Goal: Task Accomplishment & Management: Use online tool/utility

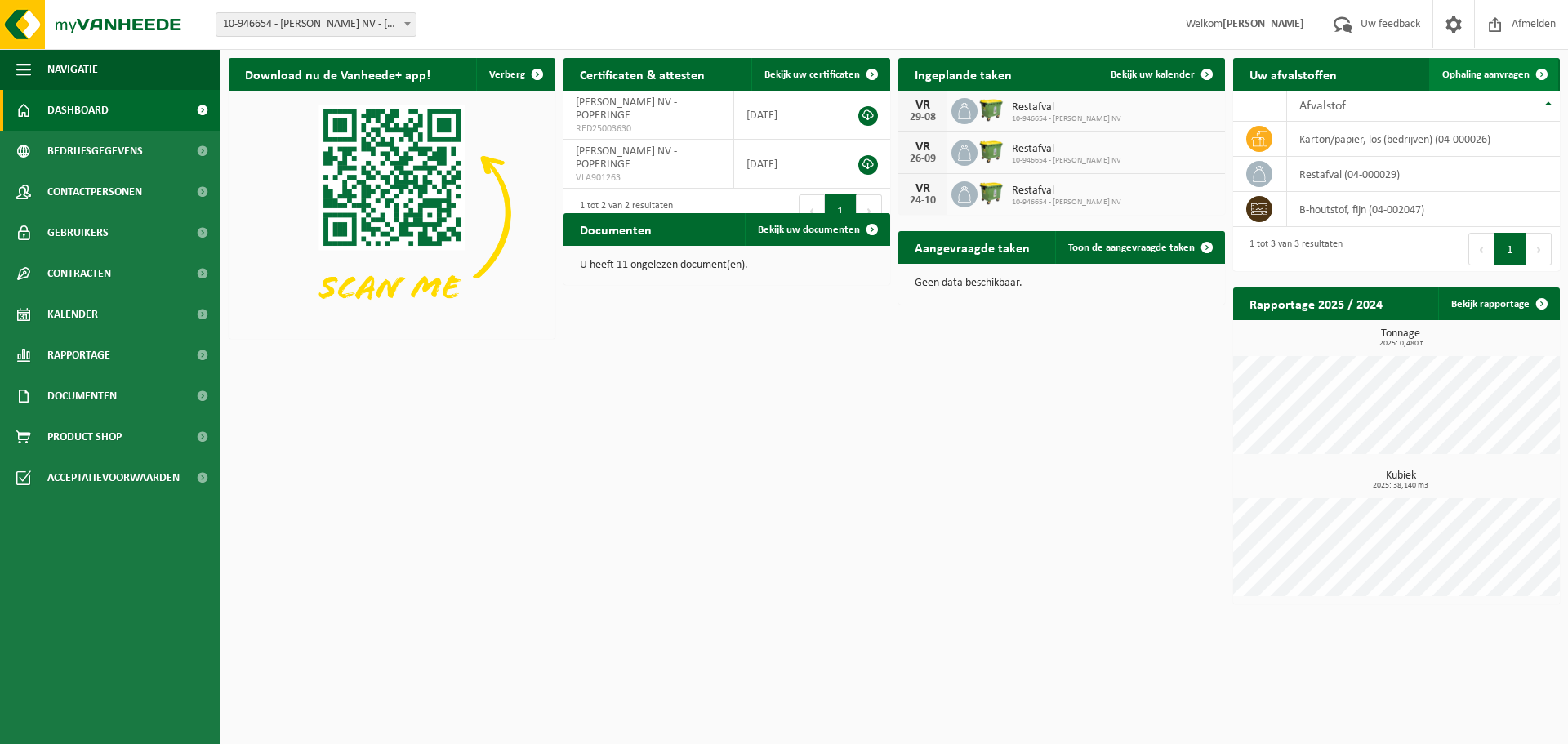
click at [1457, 79] on span "Ophaling aanvragen" at bounding box center [1486, 75] width 88 height 10
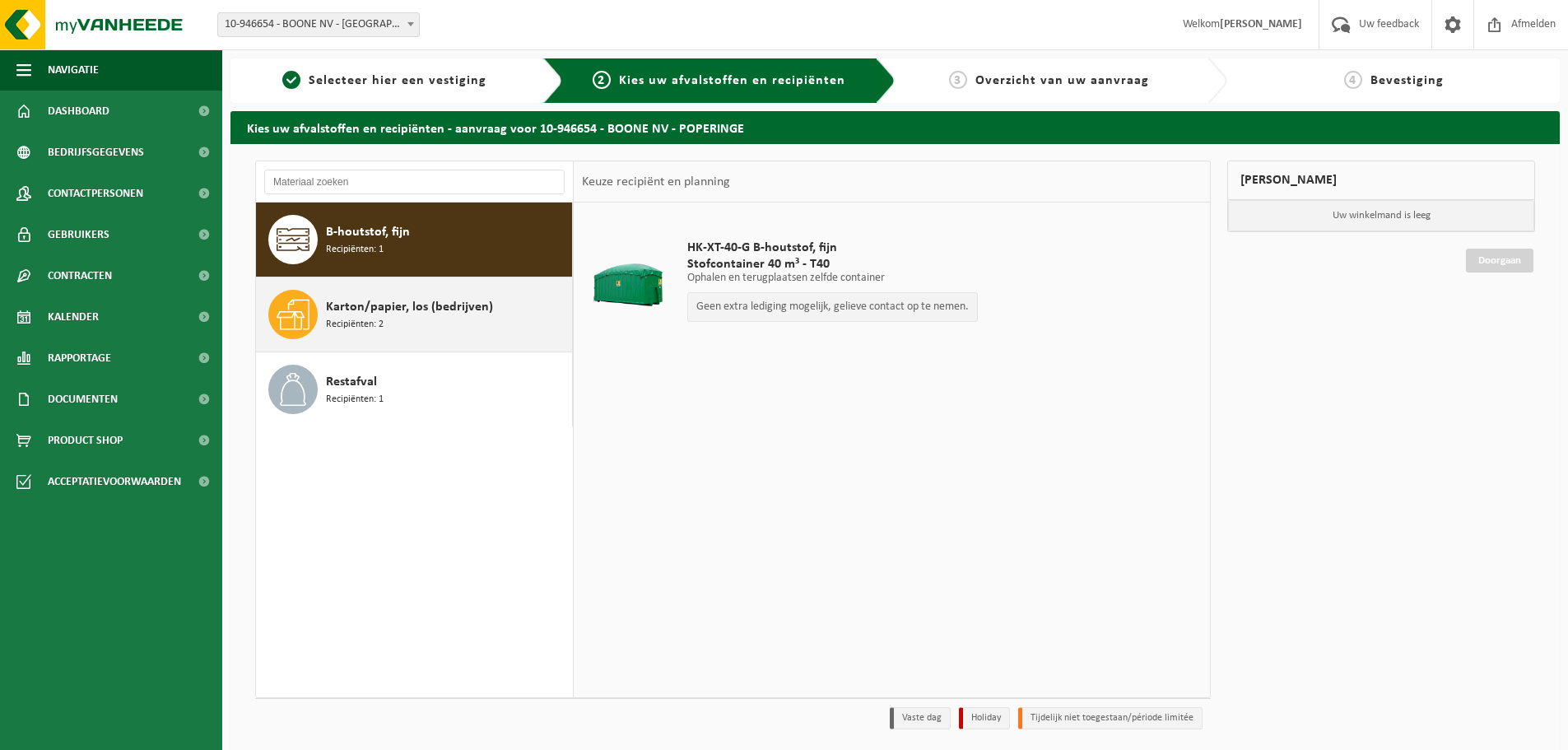
click at [397, 327] on div "Karton/papier, los (bedrijven) Recipiënten: 2" at bounding box center [447, 314] width 242 height 49
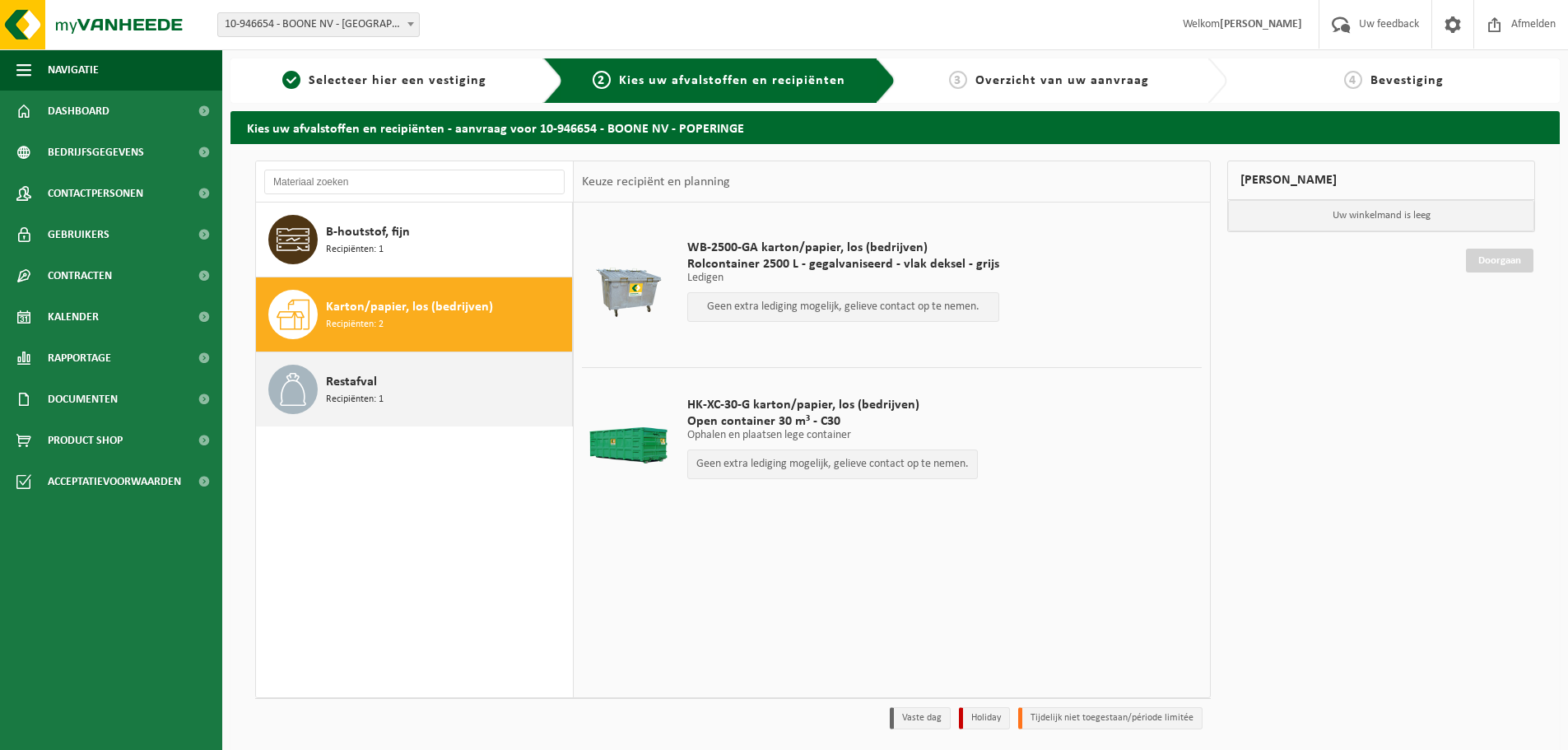
click at [426, 385] on div "Restafval Recipiënten: 1" at bounding box center [447, 388] width 242 height 49
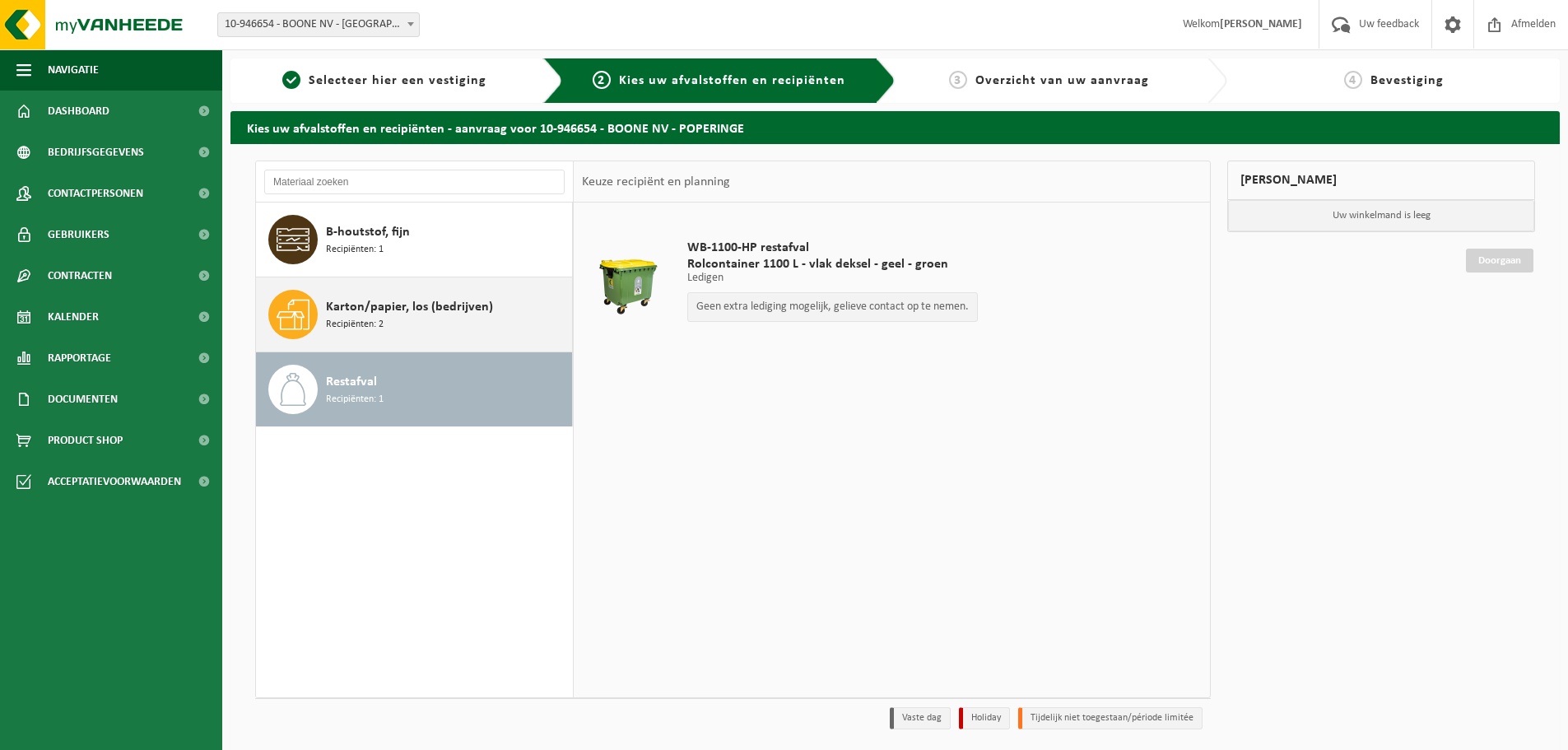
click at [423, 326] on div "Karton/papier, los (bedrijven) Recipiënten: 2" at bounding box center [447, 314] width 242 height 49
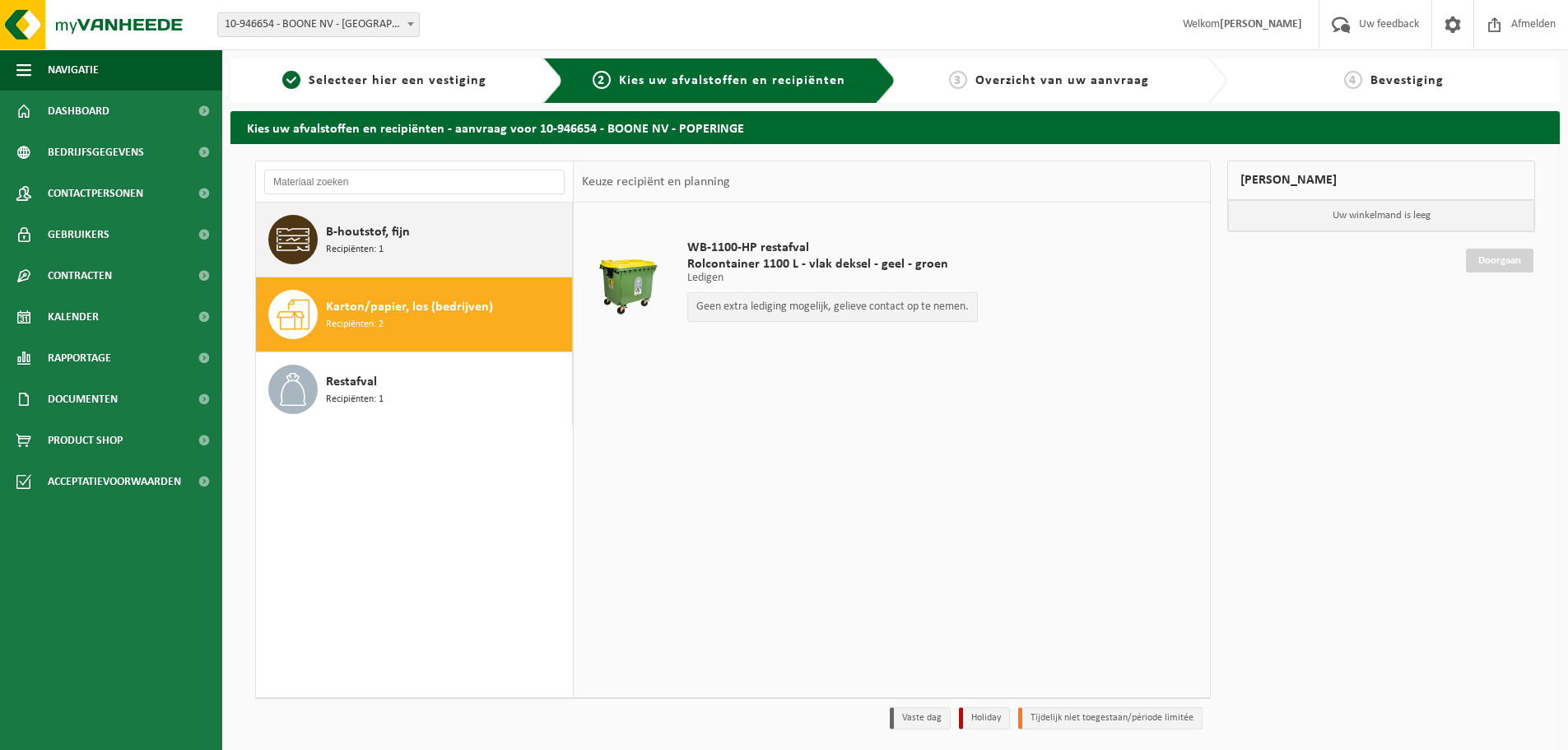
click at [432, 249] on div "B-houtstof, fijn Recipiënten: 1" at bounding box center [447, 239] width 242 height 49
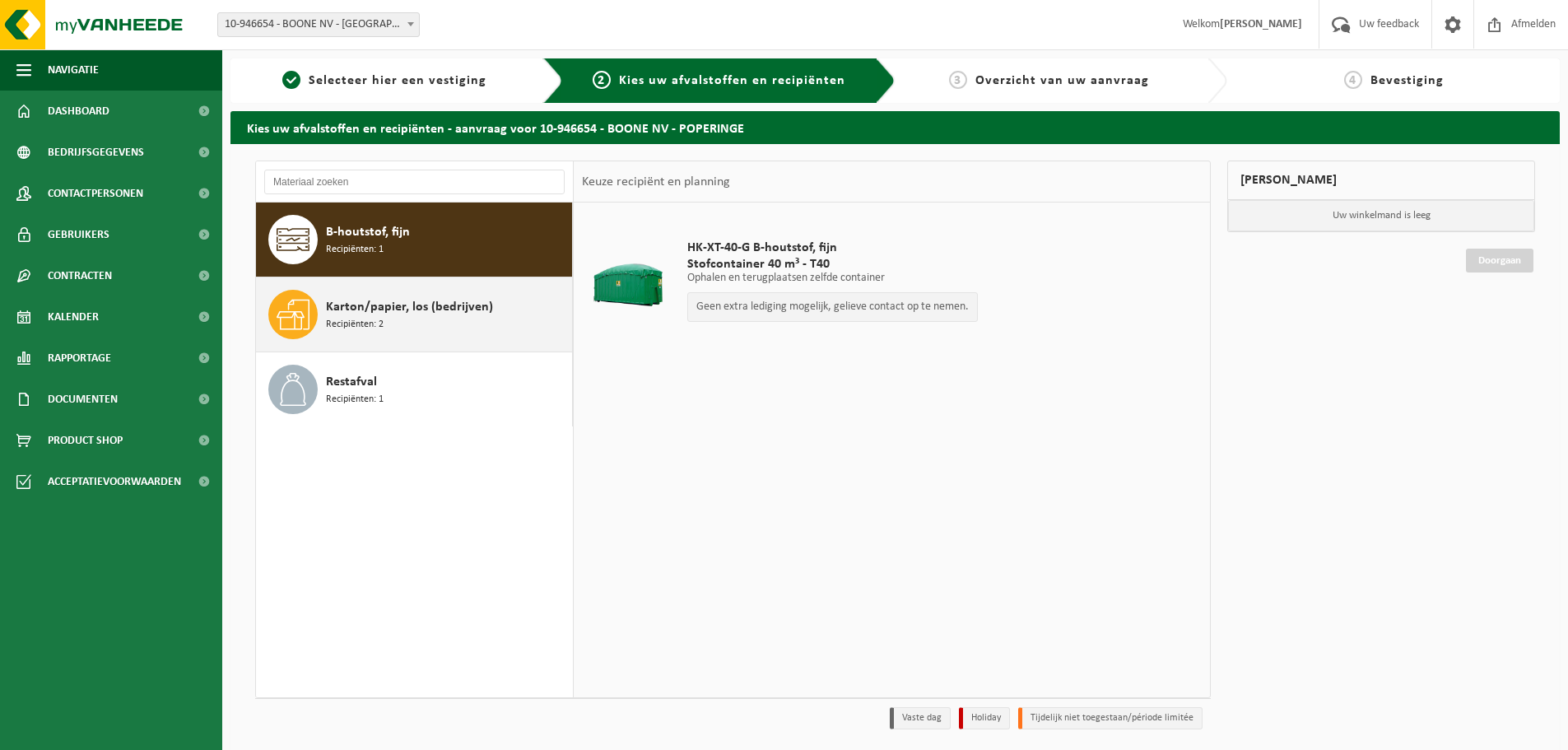
click at [432, 315] on span "Karton/papier, los (bedrijven)" at bounding box center [409, 307] width 167 height 20
